Goal: Task Accomplishment & Management: Manage account settings

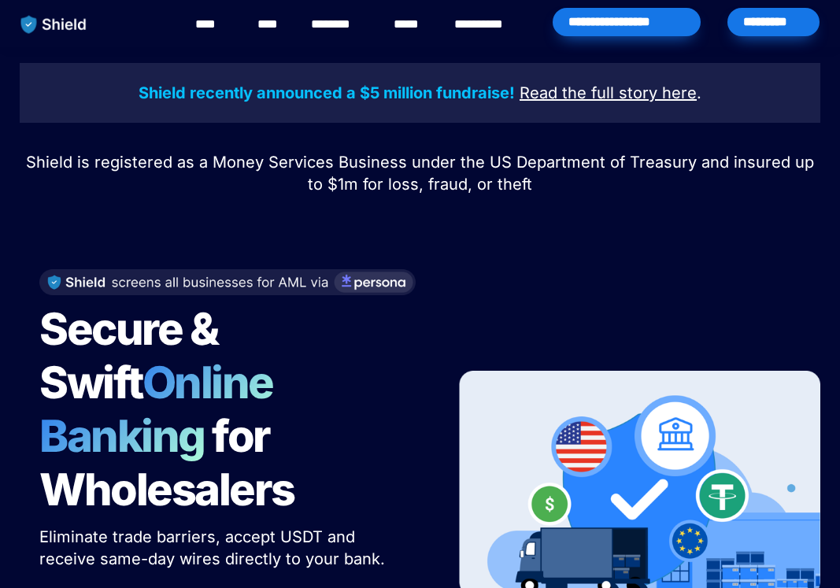
click at [766, 27] on div "*********" at bounding box center [773, 22] width 92 height 28
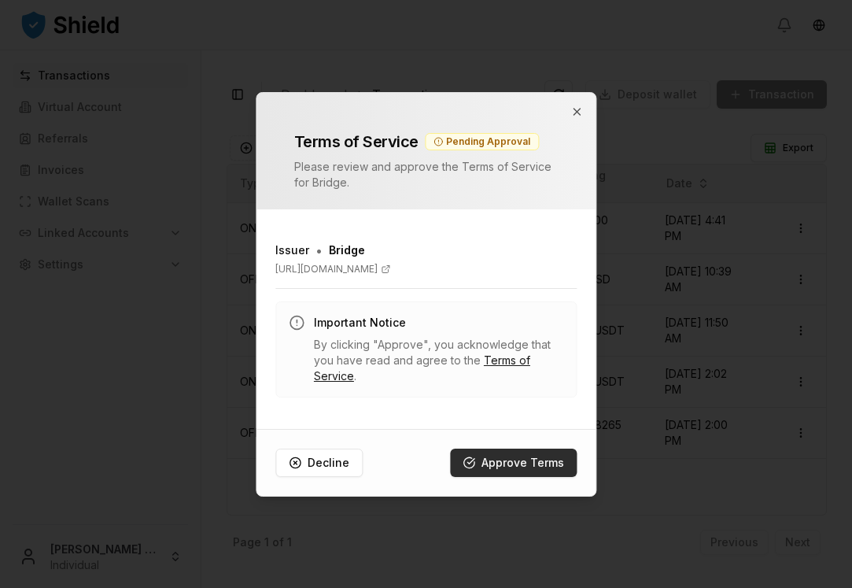
click at [490, 464] on button "Approve Terms" at bounding box center [513, 463] width 127 height 28
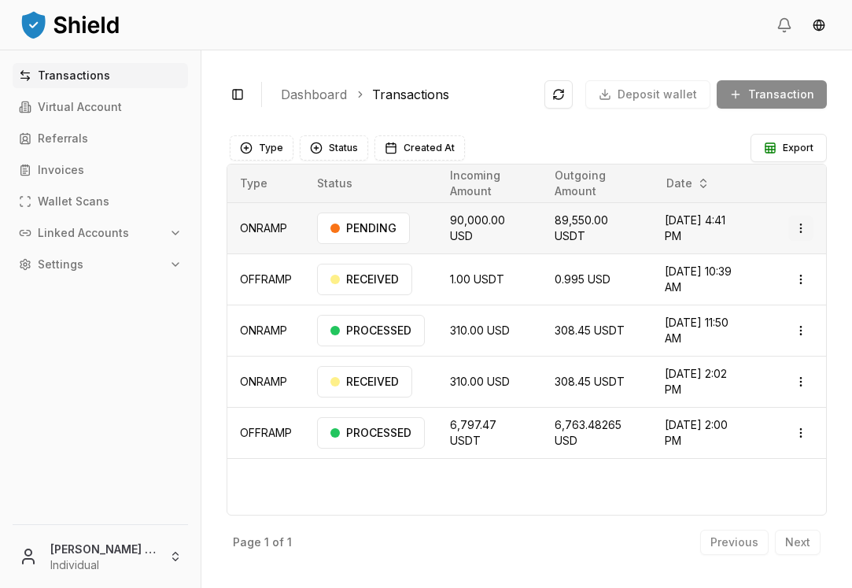
click at [797, 222] on html "Transactions Virtual Account Referrals Invoices Wallet Scans Linked Accounts Se…" at bounding box center [426, 294] width 852 height 588
click at [779, 286] on p "View Details" at bounding box center [778, 290] width 58 height 9
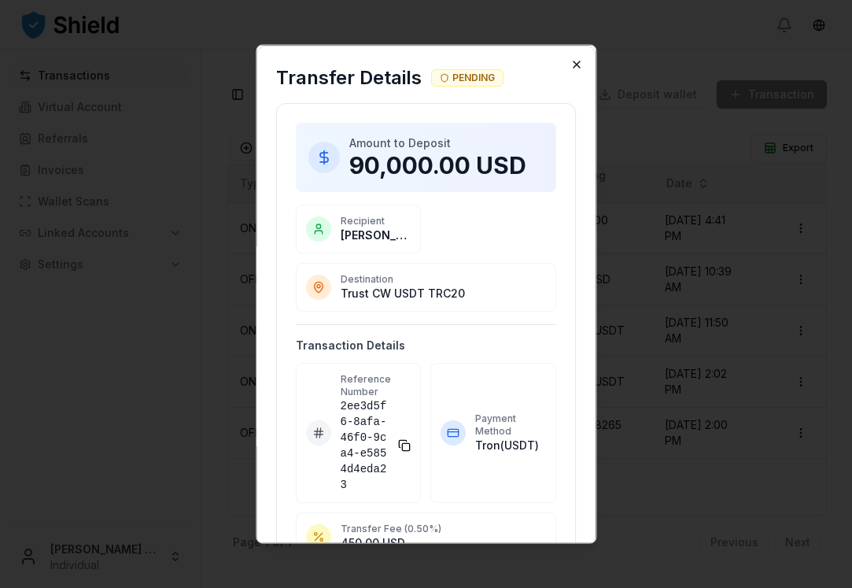
click at [580, 60] on icon "button" at bounding box center [577, 63] width 13 height 13
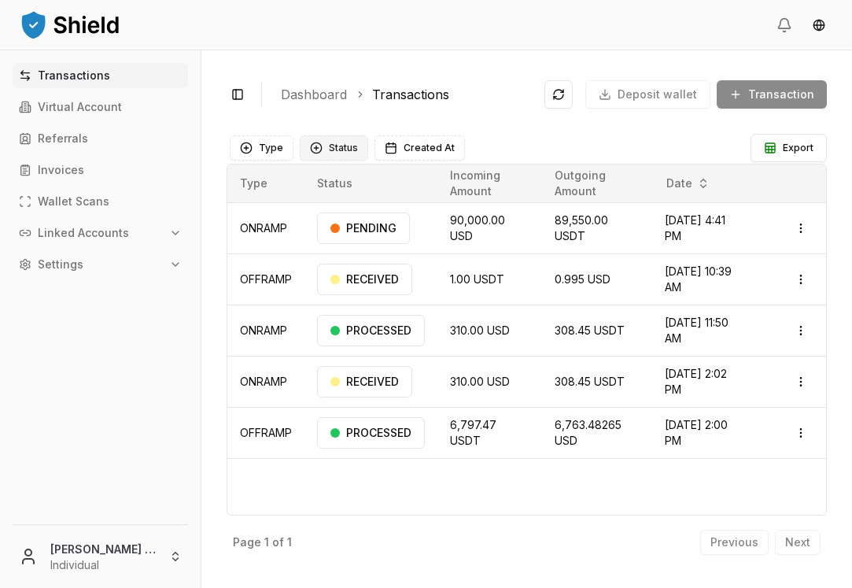
click at [318, 151] on button "Status" at bounding box center [334, 147] width 68 height 25
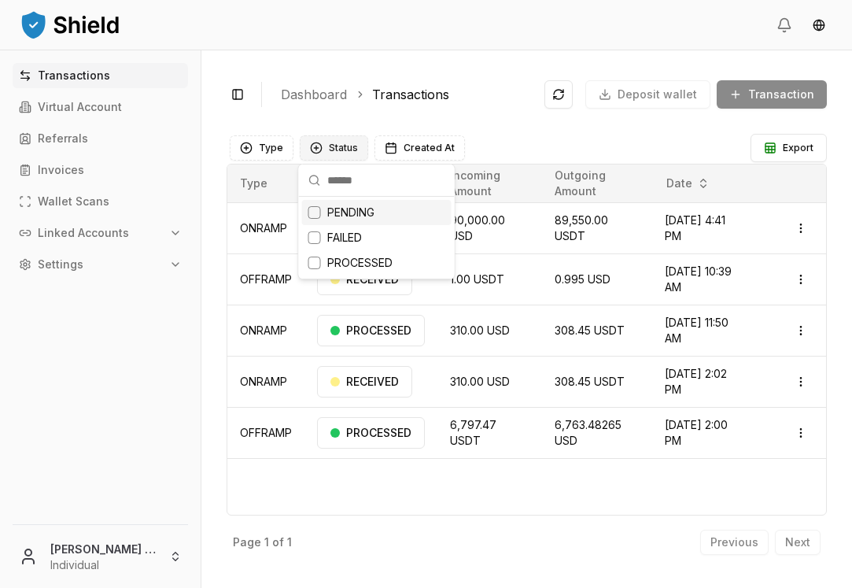
click at [327, 146] on button "Status" at bounding box center [334, 147] width 68 height 25
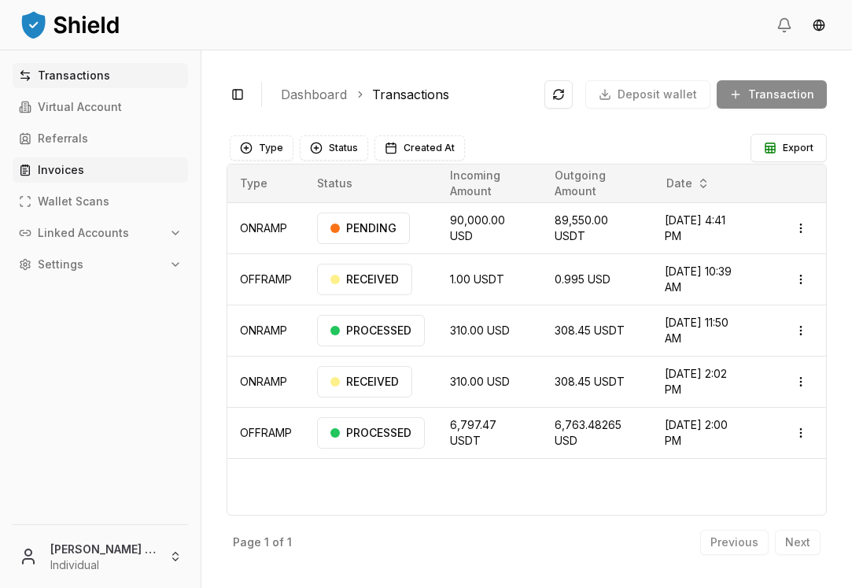
click at [87, 165] on link "Invoices" at bounding box center [101, 169] width 176 height 25
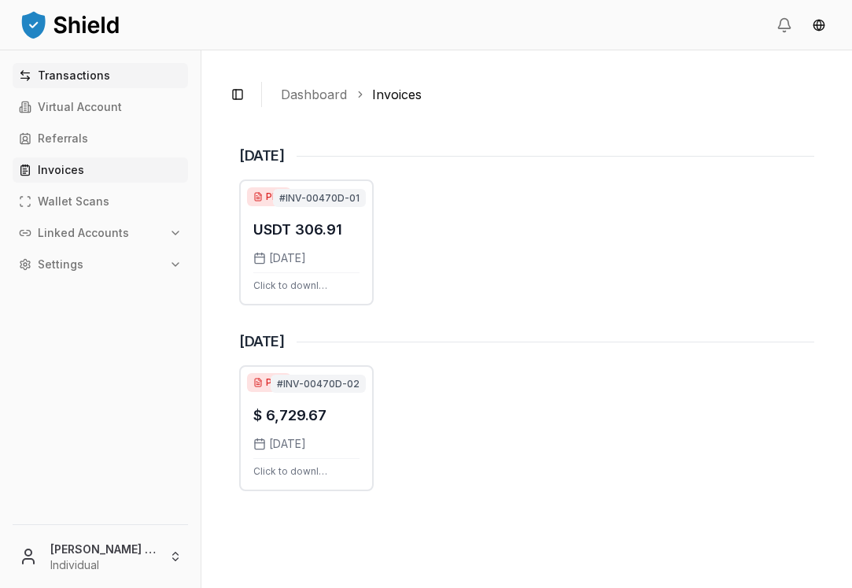
click at [124, 81] on link "Transactions" at bounding box center [101, 75] width 176 height 25
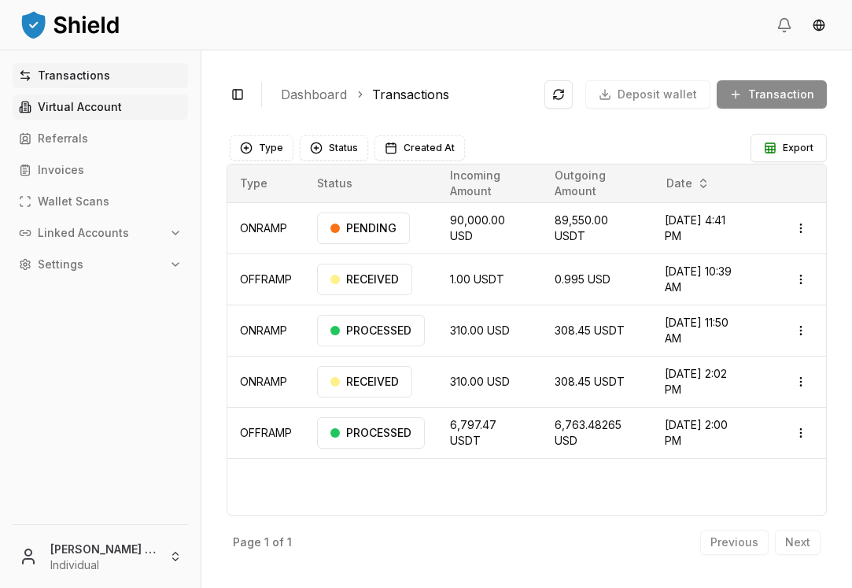
click at [134, 109] on link "Virtual Account" at bounding box center [101, 106] width 176 height 25
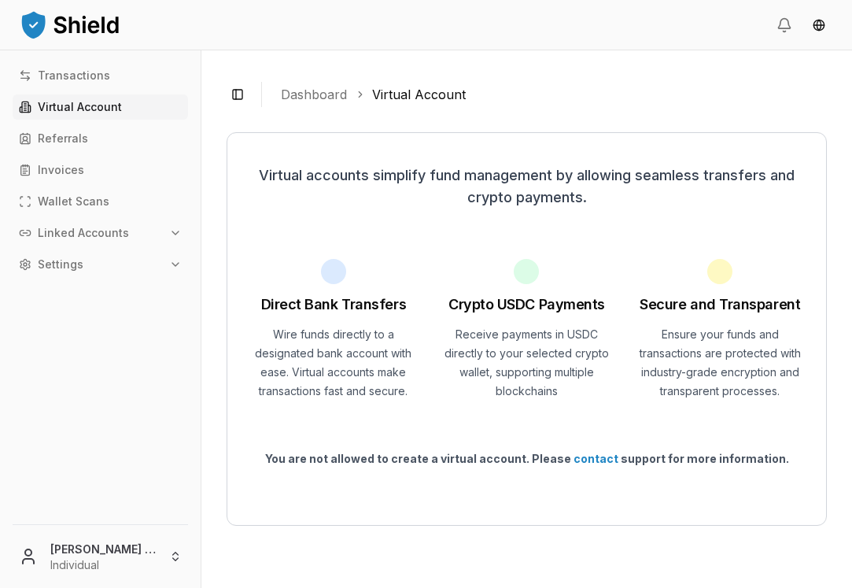
click at [172, 232] on icon "button" at bounding box center [175, 233] width 13 height 13
click at [76, 288] on p "Bank Accounts" at bounding box center [80, 288] width 82 height 11
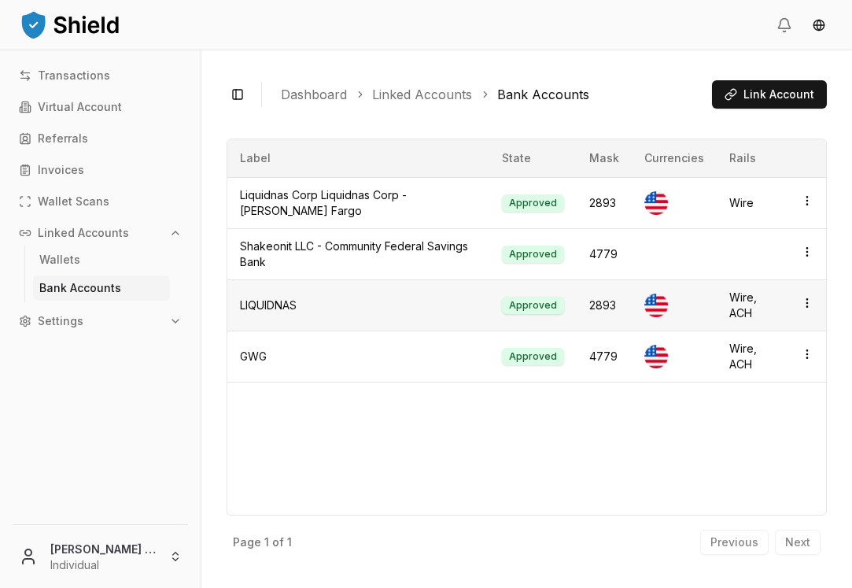
click at [457, 296] on td "LIQUIDNAS" at bounding box center [358, 304] width 262 height 51
click at [806, 297] on icon "button" at bounding box center [807, 303] width 13 height 13
click at [819, 279] on td at bounding box center [808, 304] width 38 height 51
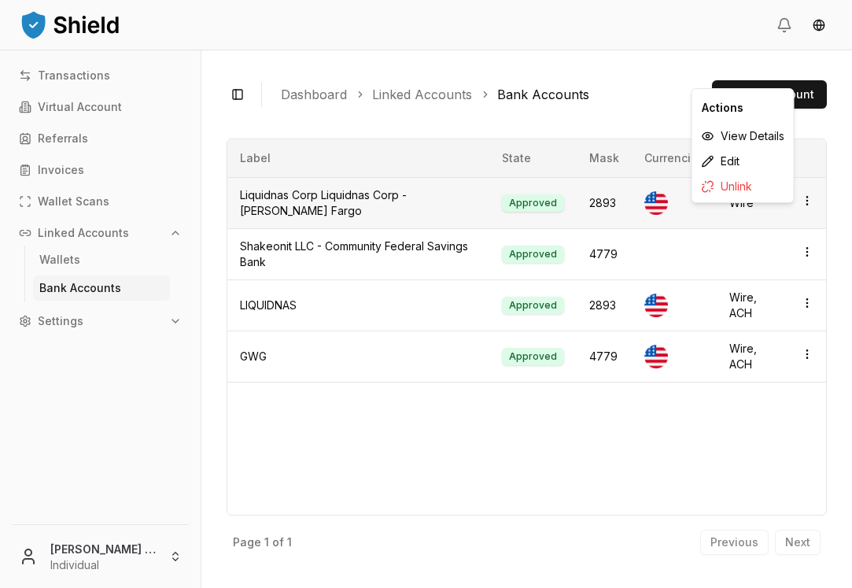
click at [810, 198] on html "Transactions Virtual Account Referrals Invoices Wallet Scans Linked Accounts Wa…" at bounding box center [426, 294] width 852 height 588
click at [796, 246] on td at bounding box center [808, 253] width 38 height 51
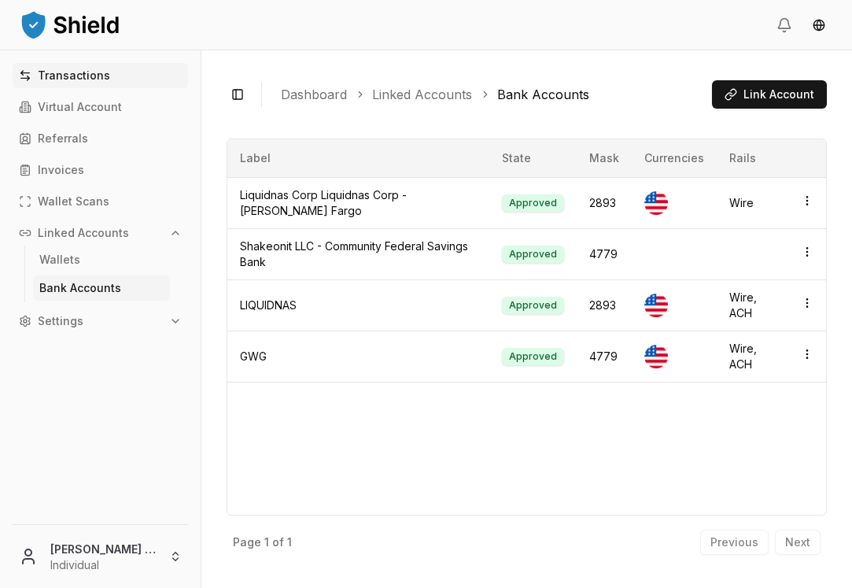
click at [94, 82] on link "Transactions" at bounding box center [101, 75] width 176 height 25
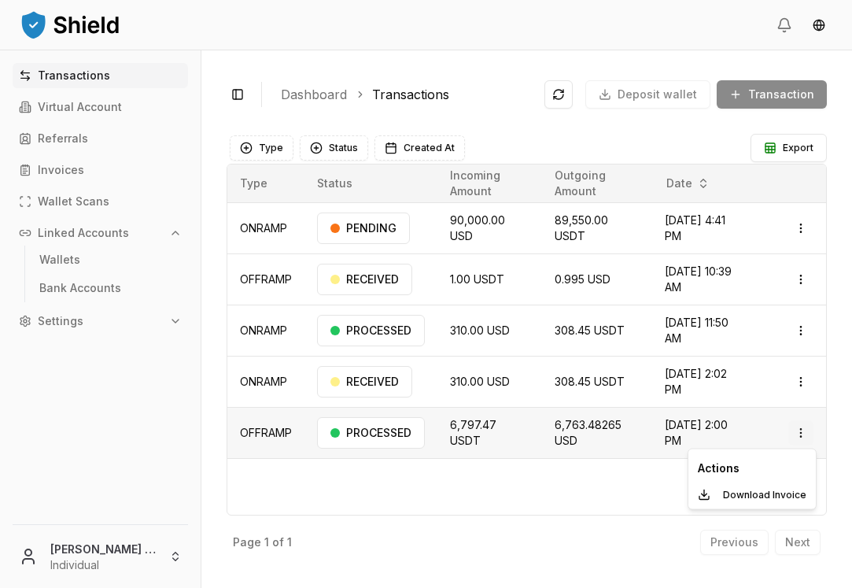
click at [804, 429] on html "Transactions Virtual Account Referrals Invoices Wallet Scans Linked Accounts Wa…" at bounding box center [426, 294] width 852 height 588
click at [582, 449] on html "Transactions Virtual Account Referrals Invoices Wallet Scans Linked Accounts Wa…" at bounding box center [426, 294] width 852 height 588
click at [523, 431] on td "6,797.47 USDT" at bounding box center [490, 432] width 105 height 51
click at [400, 431] on div "PROCESSED" at bounding box center [371, 432] width 108 height 31
click at [797, 429] on html "Transactions Virtual Account Referrals Invoices Wallet Scans Linked Accounts Wa…" at bounding box center [426, 294] width 852 height 588
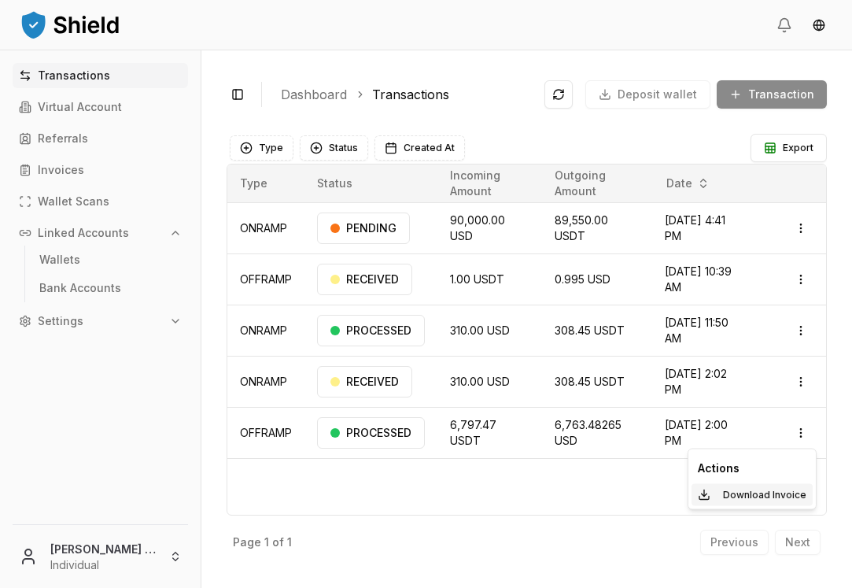
click at [771, 491] on p "Download Invoice" at bounding box center [764, 494] width 83 height 9
